Goal: Task Accomplishment & Management: Manage account settings

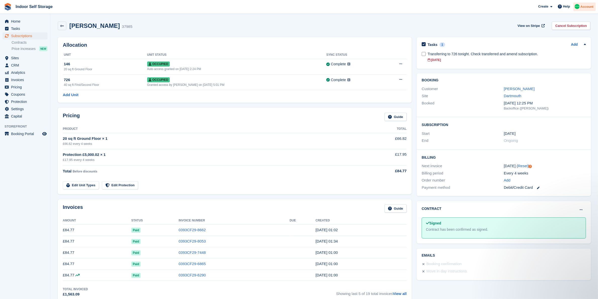
click at [582, 9] on span "Account" at bounding box center [586, 6] width 13 height 5
click at [26, 21] on span "Home" at bounding box center [26, 21] width 30 height 7
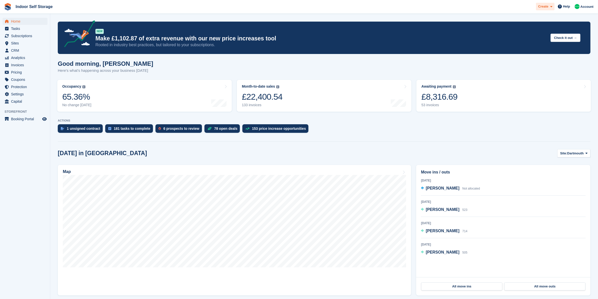
click at [548, 8] on span "Create" at bounding box center [543, 6] width 10 height 5
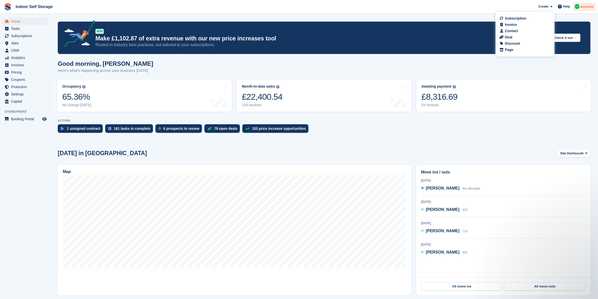
click at [581, 8] on span "Account" at bounding box center [586, 6] width 13 height 5
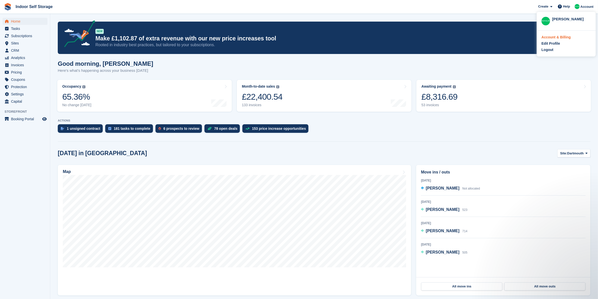
click at [563, 35] on div "Account & Billing" at bounding box center [555, 37] width 29 height 5
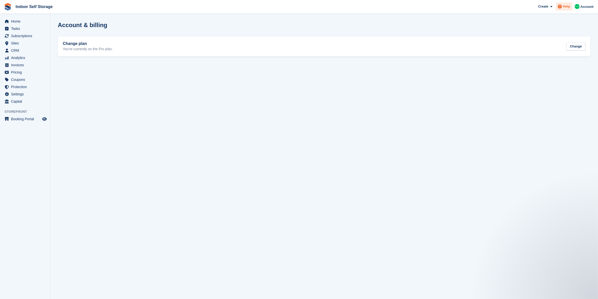
click at [566, 7] on span "Help" at bounding box center [566, 6] width 7 height 5
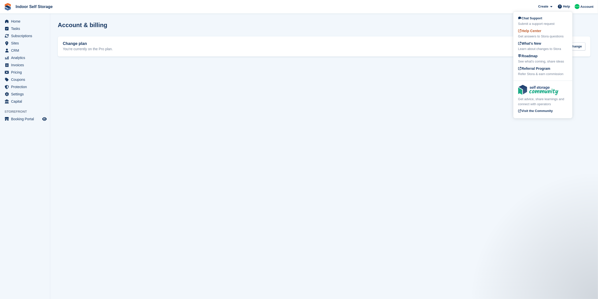
click at [544, 31] on div "Help Center Get answers to Stora questions" at bounding box center [542, 33] width 49 height 11
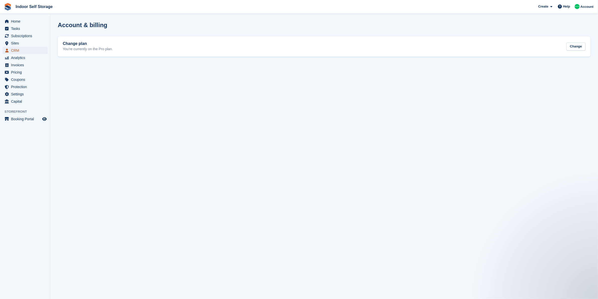
click at [15, 51] on span "CRM" at bounding box center [26, 50] width 30 height 7
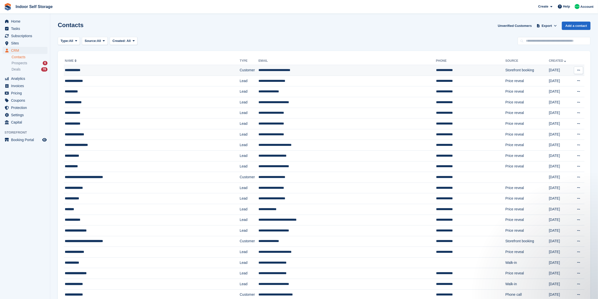
click at [147, 68] on div "**********" at bounding box center [136, 70] width 142 height 5
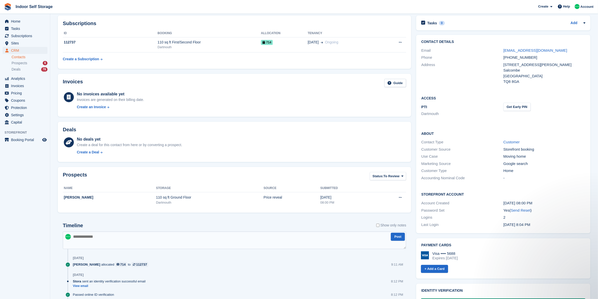
scroll to position [18, 0]
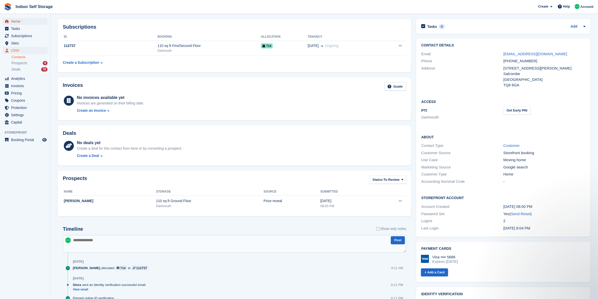
click at [15, 21] on span "Home" at bounding box center [26, 21] width 30 height 7
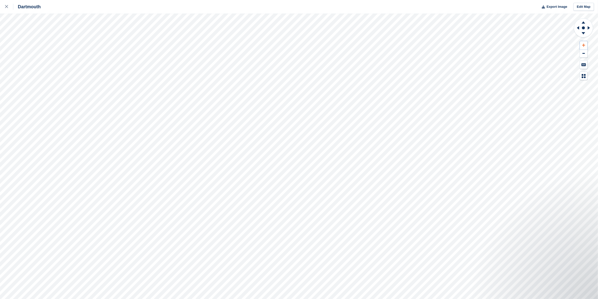
click at [585, 47] on button at bounding box center [584, 45] width 8 height 8
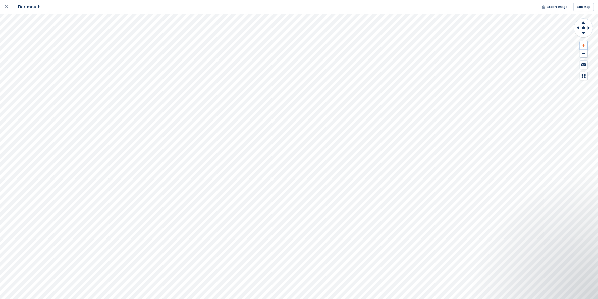
click at [585, 47] on button at bounding box center [584, 45] width 8 height 8
click at [590, 27] on icon at bounding box center [589, 27] width 6 height 13
click at [577, 29] on icon at bounding box center [577, 27] width 6 height 13
click at [585, 47] on button at bounding box center [584, 45] width 8 height 8
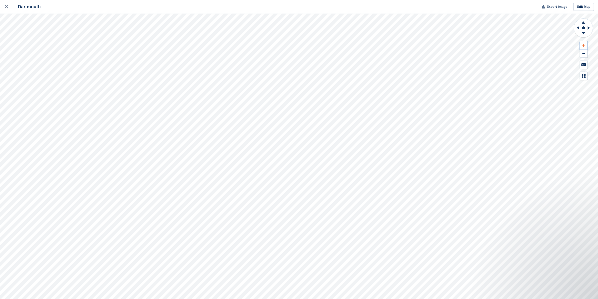
click at [585, 47] on button at bounding box center [584, 45] width 8 height 8
click at [585, 21] on icon at bounding box center [583, 22] width 13 height 6
click at [8, 7] on icon at bounding box center [6, 6] width 3 height 3
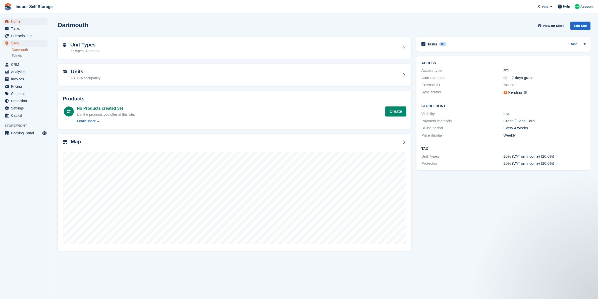
click at [25, 19] on span "Home" at bounding box center [26, 21] width 30 height 7
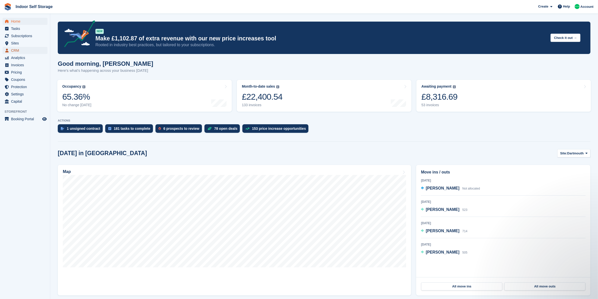
click at [25, 50] on span "CRM" at bounding box center [26, 50] width 30 height 7
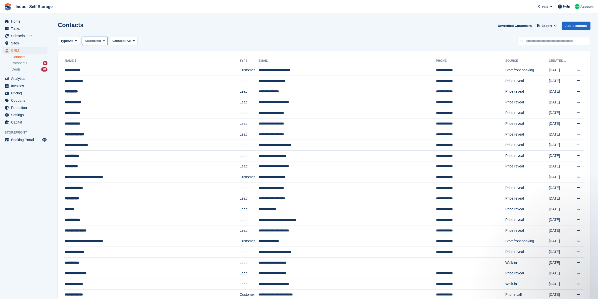
click at [101, 42] on span "All" at bounding box center [99, 40] width 4 height 5
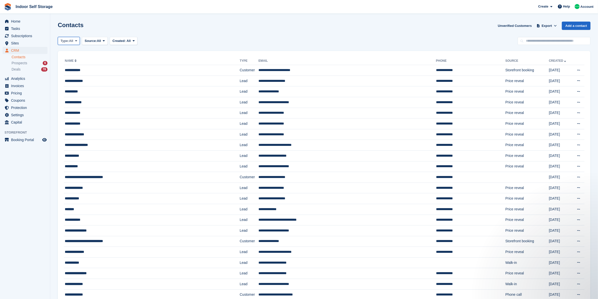
click at [76, 41] on icon at bounding box center [76, 40] width 2 height 3
click at [206, 41] on div "Type: All All Lead Customer Source: All All Storefront Backoffice Pre-Opening i…" at bounding box center [324, 41] width 533 height 8
click at [71, 41] on span "All" at bounding box center [71, 40] width 4 height 5
click at [173, 30] on div "Contacts Unverified Customers Export Export Contacts Export a CSV of all Contac…" at bounding box center [324, 29] width 533 height 14
click at [287, 82] on td "**********" at bounding box center [347, 81] width 178 height 11
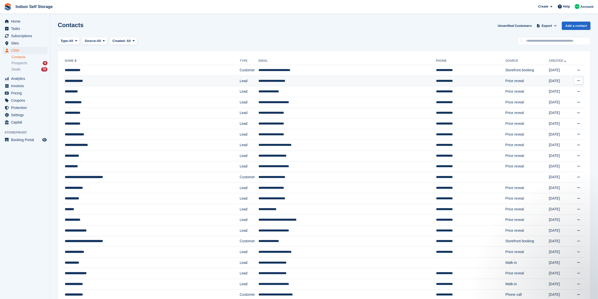
click at [287, 82] on td "**********" at bounding box center [347, 81] width 178 height 11
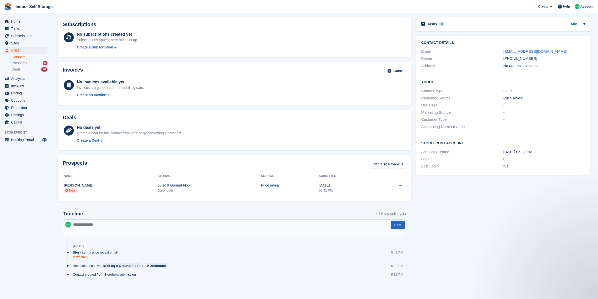
click at [86, 258] on link "View email" at bounding box center [96, 257] width 47 height 4
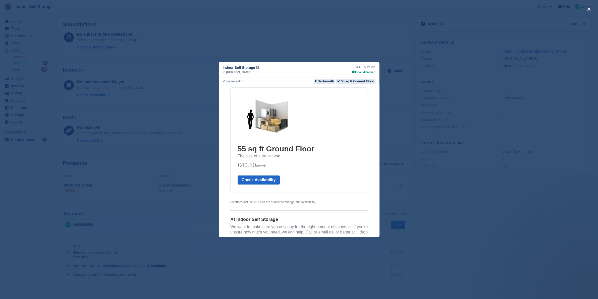
scroll to position [63, 0]
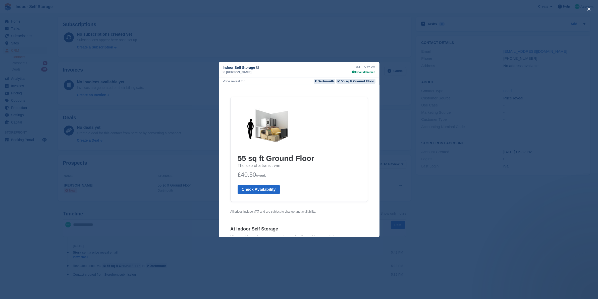
click at [37, 158] on div "close" at bounding box center [299, 149] width 598 height 299
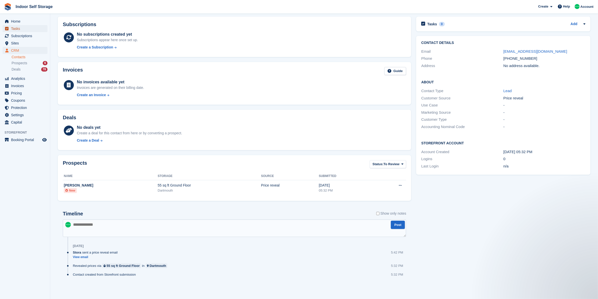
click at [28, 28] on span "Tasks" at bounding box center [26, 28] width 30 height 7
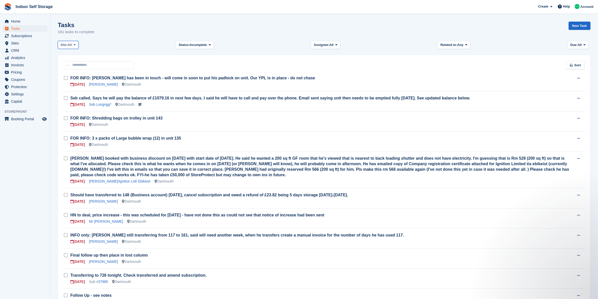
click at [74, 46] on icon at bounding box center [75, 44] width 2 height 3
click at [75, 68] on link "Dartmouth" at bounding box center [82, 65] width 44 height 9
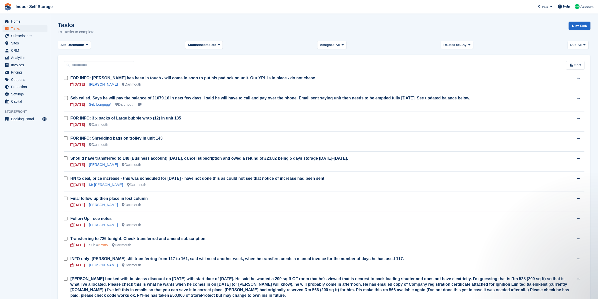
click at [104, 246] on link "37985" at bounding box center [103, 245] width 10 height 4
